Goal: Task Accomplishment & Management: Complete application form

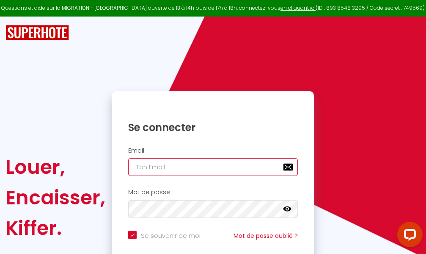
click at [221, 165] on input "email" at bounding box center [213, 167] width 170 height 18
type input "m"
checkbox input "true"
type input "ma"
checkbox input "true"
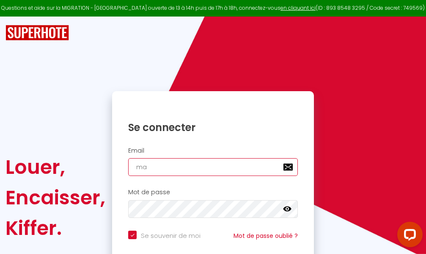
type input "mar"
checkbox input "true"
type input "marc"
checkbox input "true"
type input "marcd"
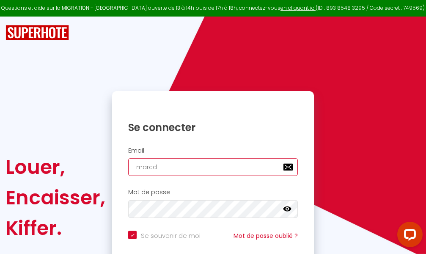
checkbox input "true"
type input "marcdp"
checkbox input "true"
type input "marcdpo"
checkbox input "true"
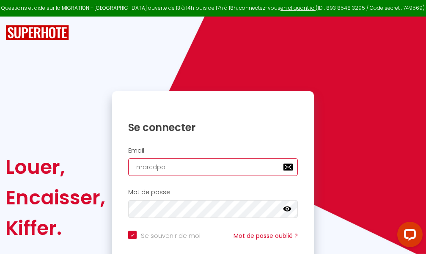
type input "marcdpoz"
checkbox input "true"
type input "marcdpoz."
checkbox input "true"
type input "marcdpoz.l"
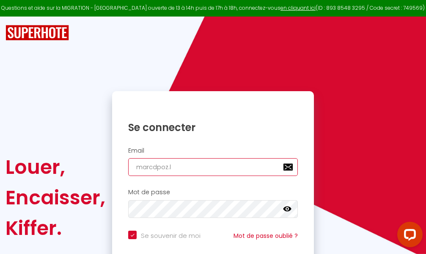
checkbox input "true"
type input "marcdpoz.lo"
checkbox input "true"
type input "marcdpoz.loc"
checkbox input "true"
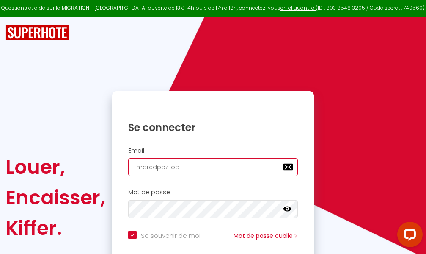
type input "marcdpoz.loca"
checkbox input "true"
type input "marcdpoz.locat"
checkbox input "true"
type input "marcdpoz.locati"
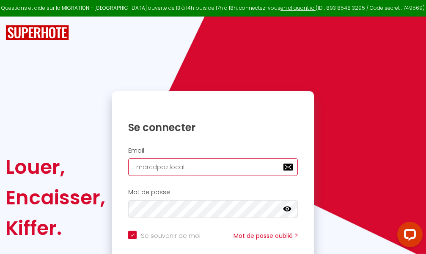
checkbox input "true"
type input "marcdpoz.locatio"
checkbox input "true"
type input "marcdpoz.location"
checkbox input "true"
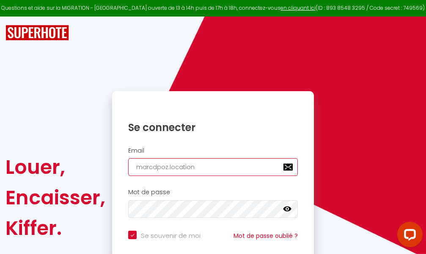
type input "marcdpoz.location@"
checkbox input "true"
type input "marcdpoz.location@g"
checkbox input "true"
type input "marcdpoz.location@gm"
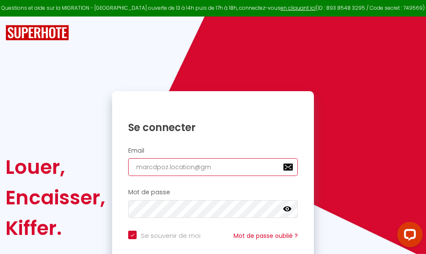
checkbox input "true"
type input "marcdpoz.location@gma"
checkbox input "true"
type input "marcdpoz.location@gmai"
checkbox input "true"
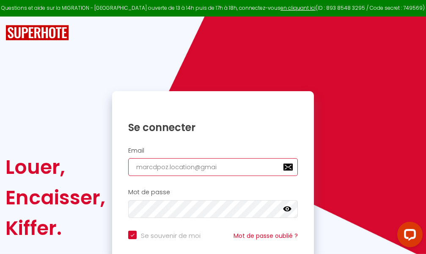
type input "[EMAIL_ADDRESS]"
checkbox input "true"
type input "[EMAIL_ADDRESS]."
checkbox input "true"
type input "marcdpoz.location@gmail.c"
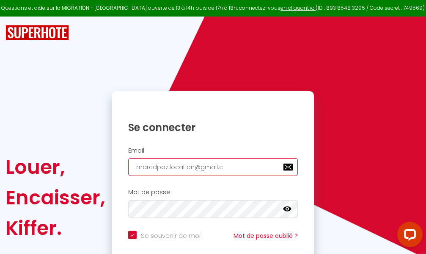
checkbox input "true"
type input "[EMAIL_ADDRESS][DOMAIN_NAME]"
checkbox input "true"
type input "[EMAIL_ADDRESS][DOMAIN_NAME]"
checkbox input "true"
